Goal: Contribute content: Add original content to the website for others to see

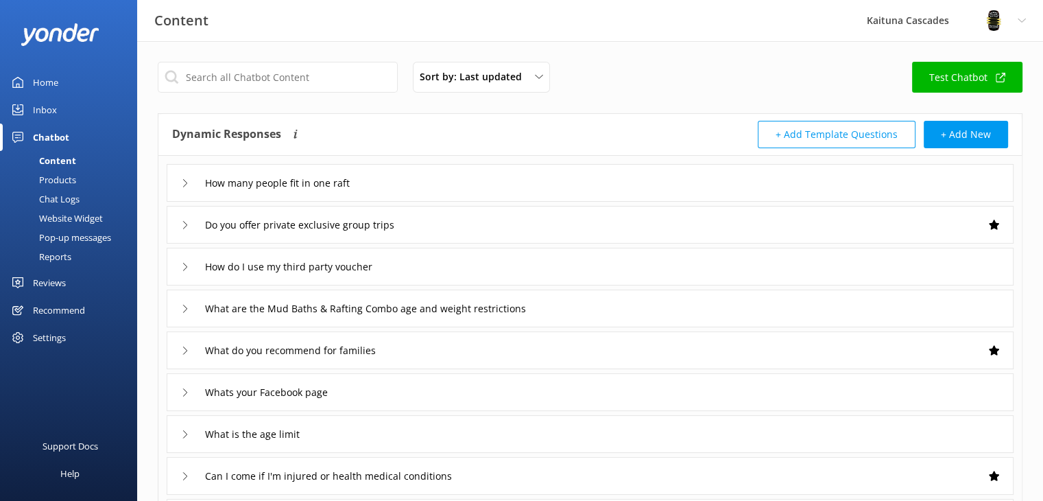
click at [45, 87] on div "Home" at bounding box center [45, 82] width 25 height 27
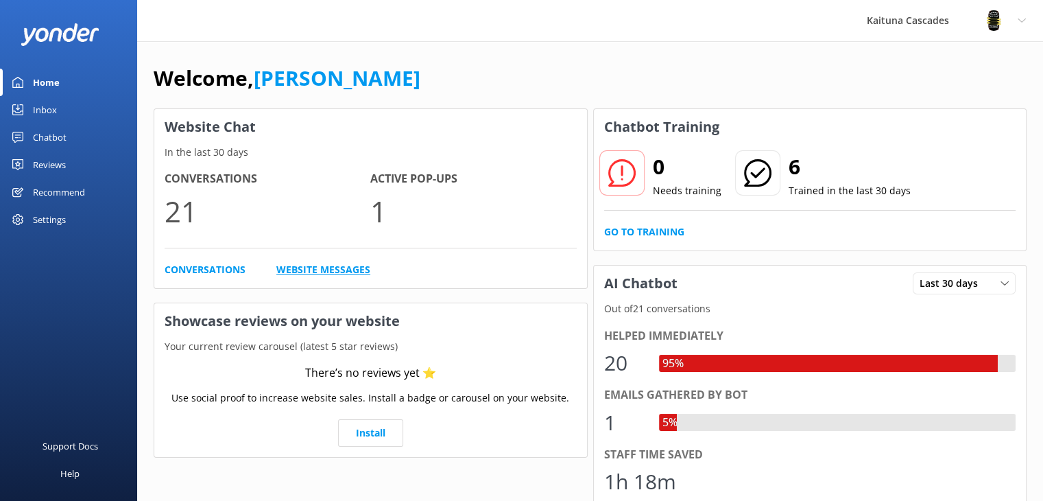
click at [316, 272] on link "Website Messages" at bounding box center [323, 269] width 94 height 15
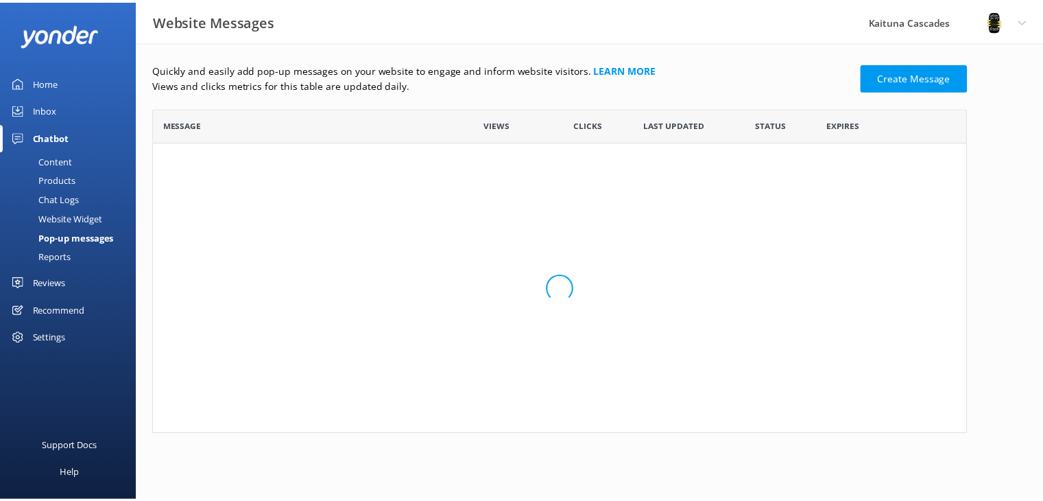
scroll to position [11, 11]
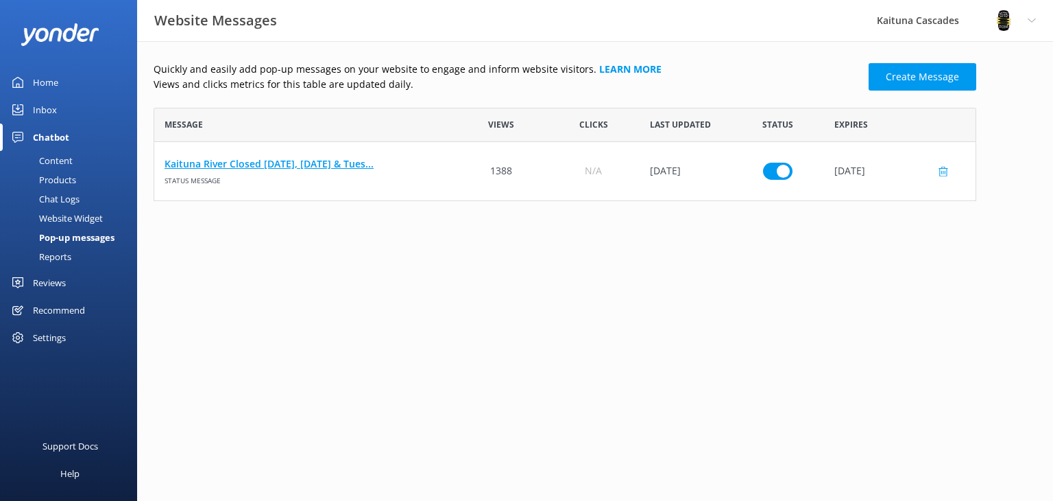
click at [312, 160] on link "Kaituna River Closed [DATE], [DATE] & Tues..." at bounding box center [305, 163] width 280 height 15
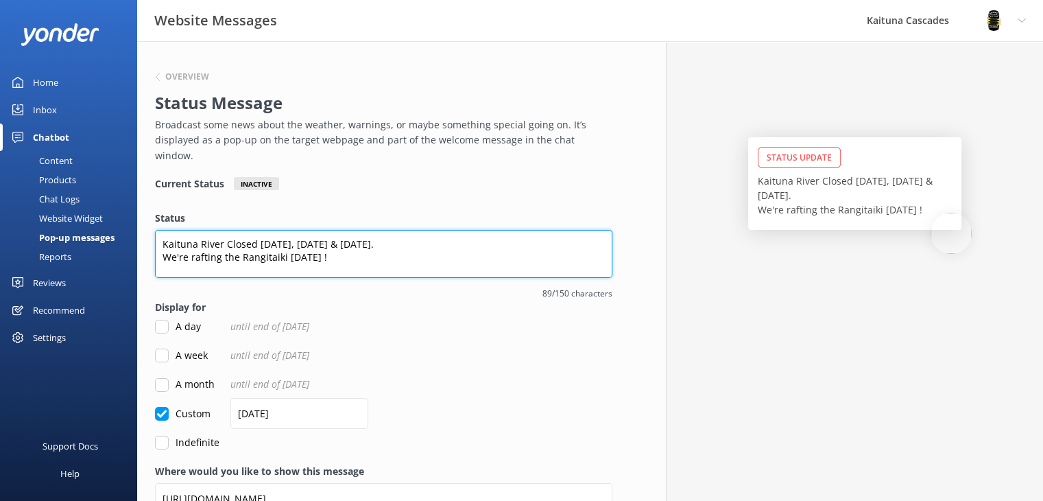
click at [418, 240] on textarea "Kaituna River Closed [DATE], [DATE] & [DATE]. We're rafting the Rangitaiki [DAT…" at bounding box center [383, 254] width 457 height 48
drag, startPoint x: 224, startPoint y: 228, endPoint x: 392, endPoint y: 237, distance: 168.2
click at [392, 237] on textarea "Kaituna River Closed [DATE], [DATE] & [DATE]. We're rafting the Rangitaiki [DAT…" at bounding box center [383, 254] width 457 height 48
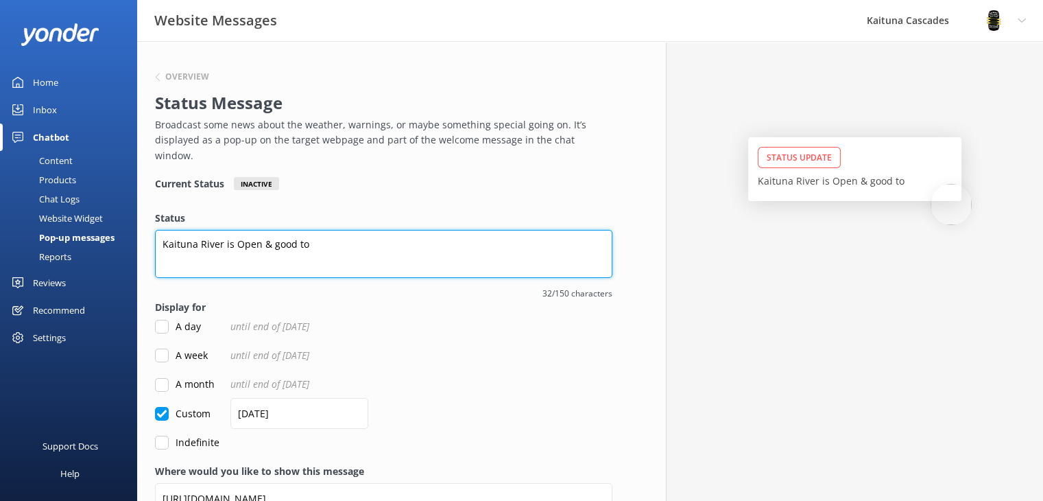
click at [271, 230] on textarea "Kaituna River is Open & good to" at bounding box center [383, 254] width 457 height 48
click at [256, 230] on textarea "Kaituna River is Open & we're good to" at bounding box center [383, 254] width 457 height 48
click at [365, 230] on textarea "Kaituna River is OPEN & we're good to" at bounding box center [383, 254] width 457 height 48
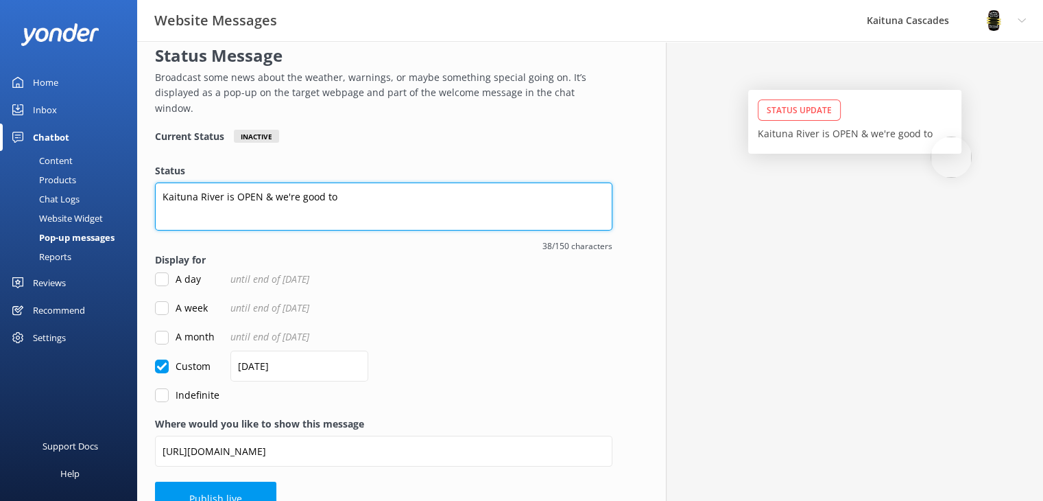
scroll to position [60, 0]
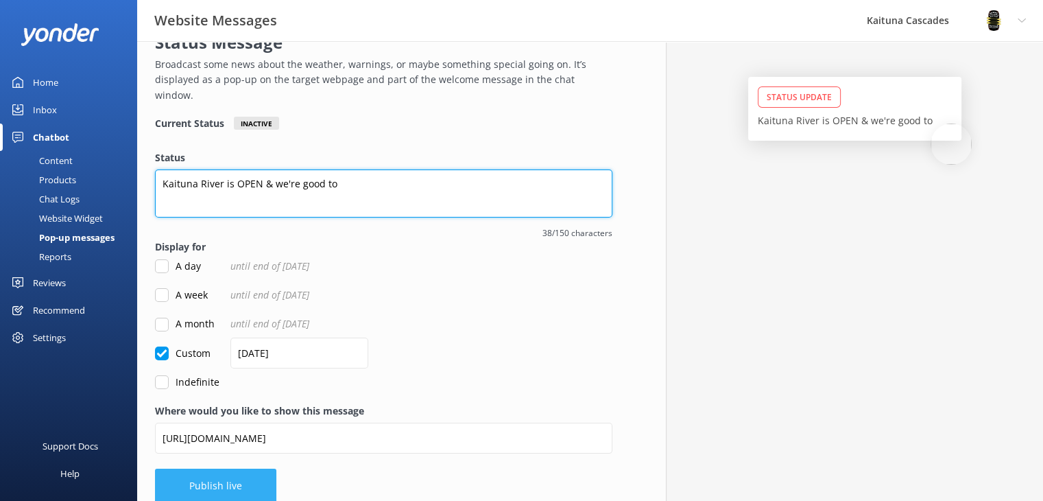
type textarea "Kaituna River is OPEN & we're good to"
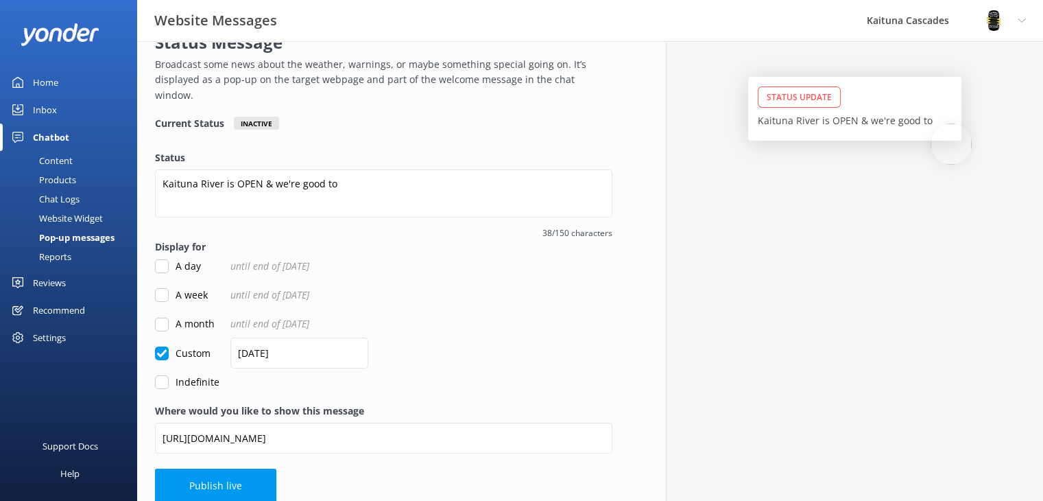
click at [217, 476] on button "Publish live" at bounding box center [215, 485] width 121 height 34
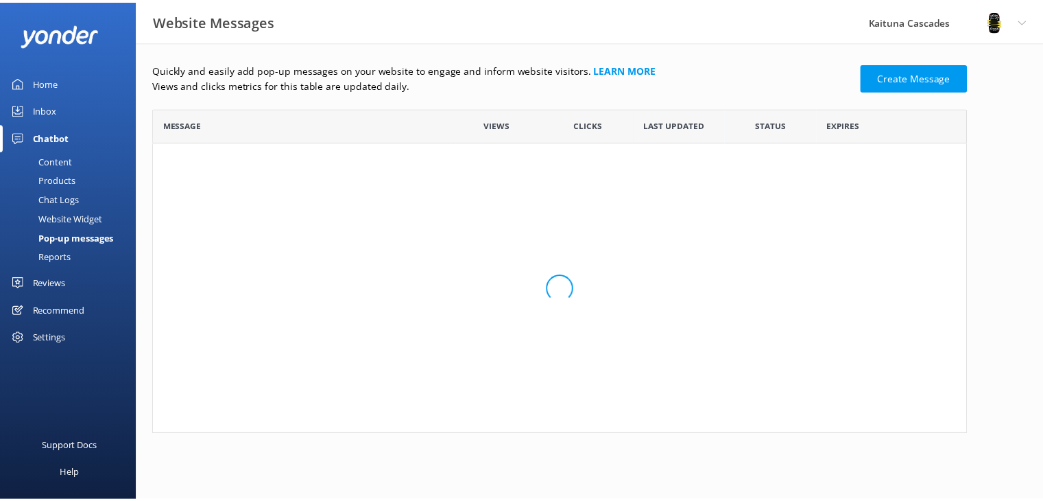
scroll to position [82, 812]
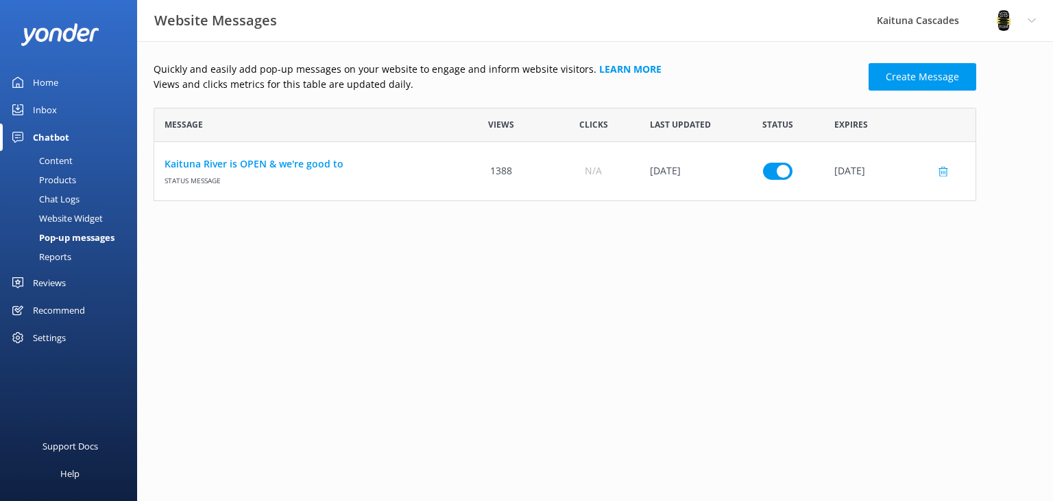
drag, startPoint x: 694, startPoint y: 168, endPoint x: 771, endPoint y: 164, distance: 77.6
click at [695, 167] on div "[DATE]" at bounding box center [686, 171] width 92 height 58
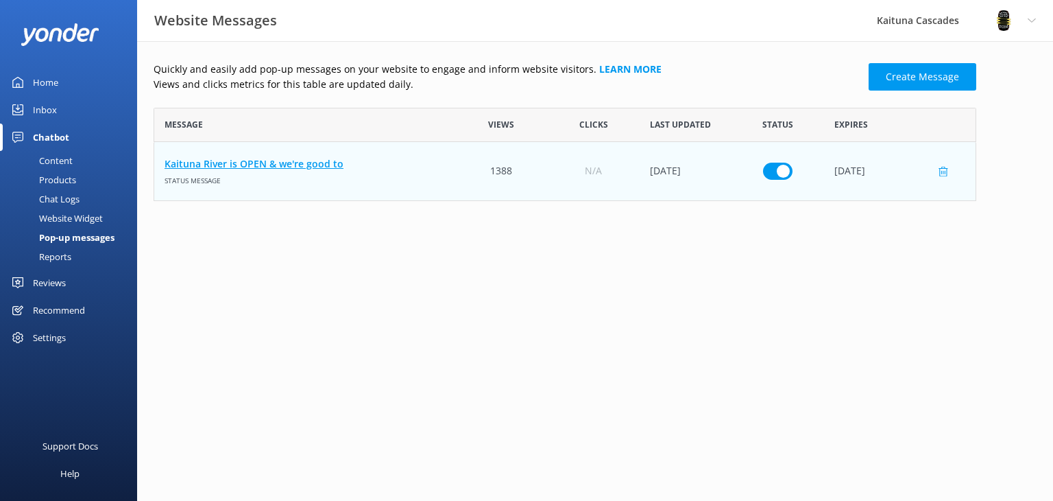
click at [216, 165] on link "Kaituna River is OPEN & we're good to" at bounding box center [305, 163] width 280 height 15
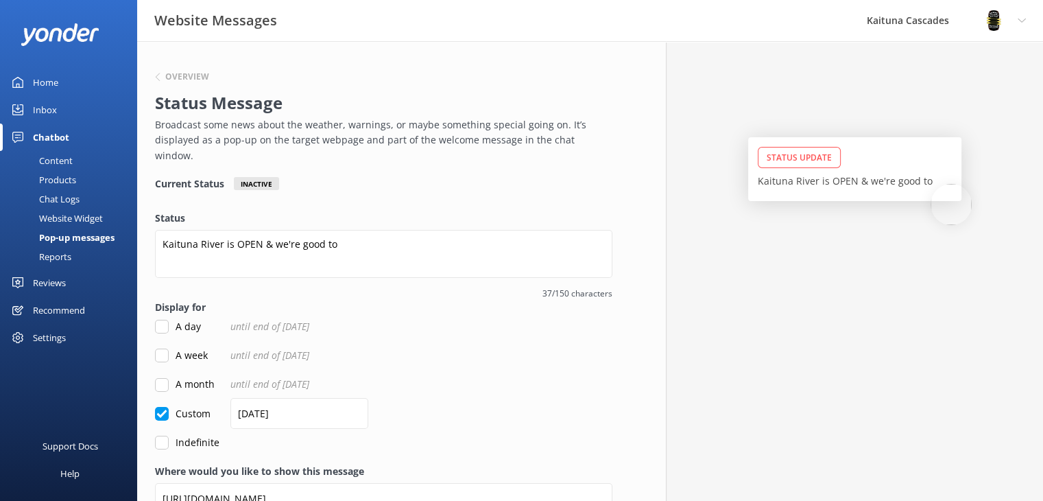
click at [156, 435] on input "Indefinite" at bounding box center [162, 442] width 14 height 14
checkbox input "true"
checkbox input "false"
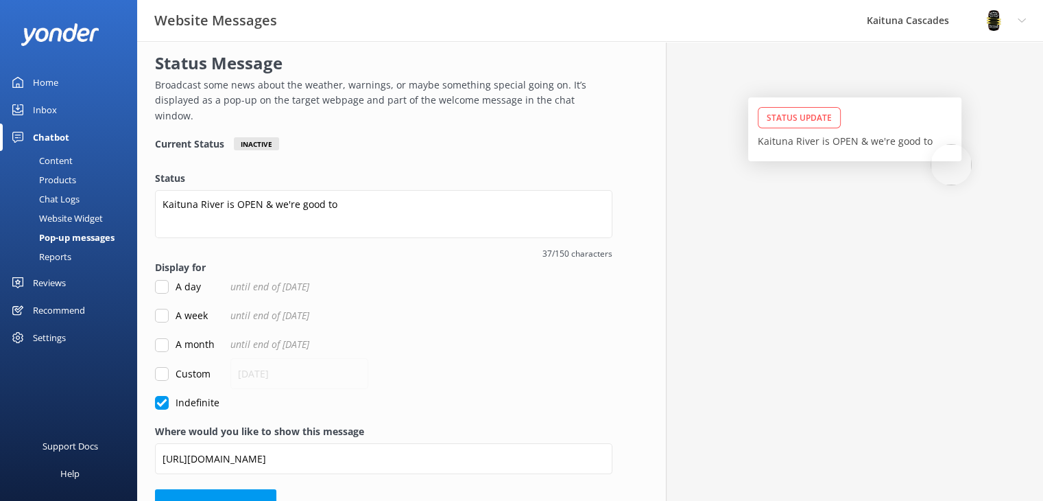
scroll to position [60, 0]
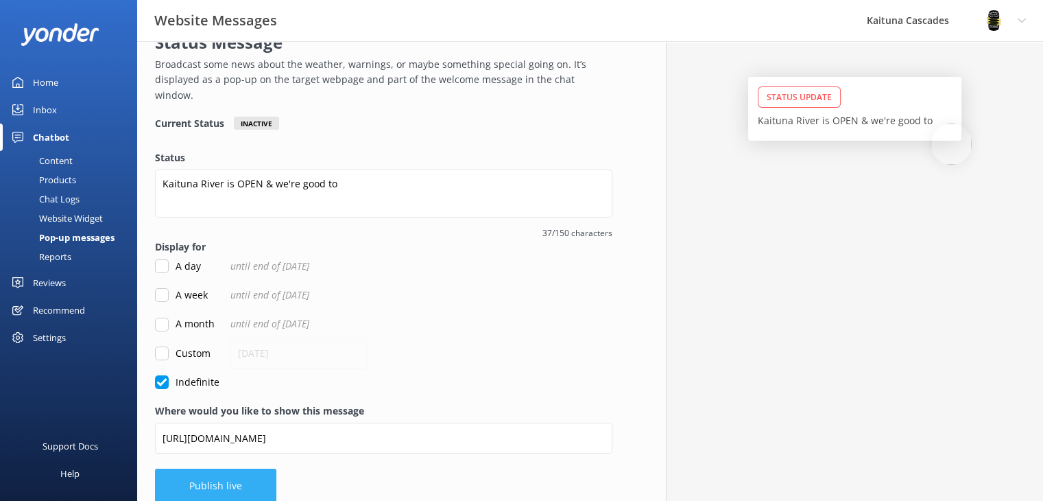
click at [241, 468] on button "Publish live" at bounding box center [215, 485] width 121 height 34
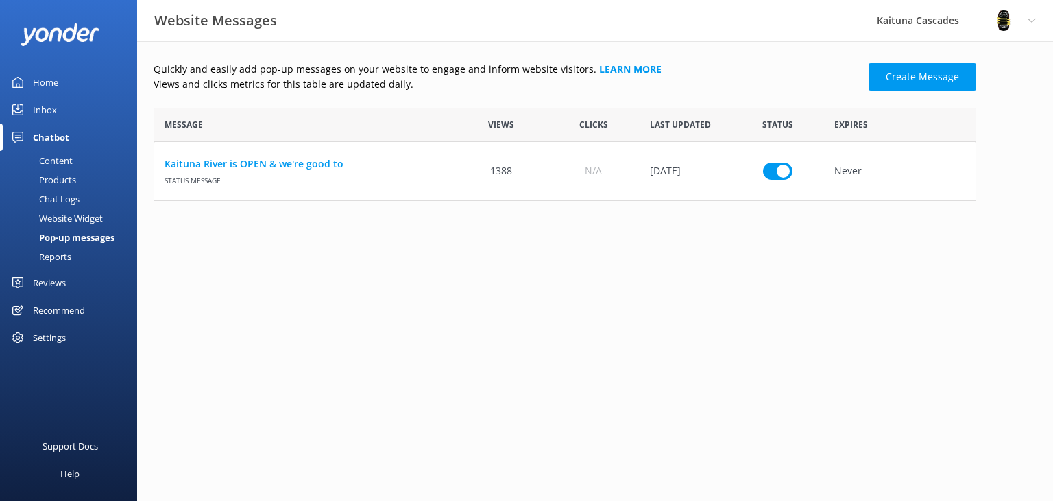
scroll to position [82, 812]
